Goal: Answer question/provide support

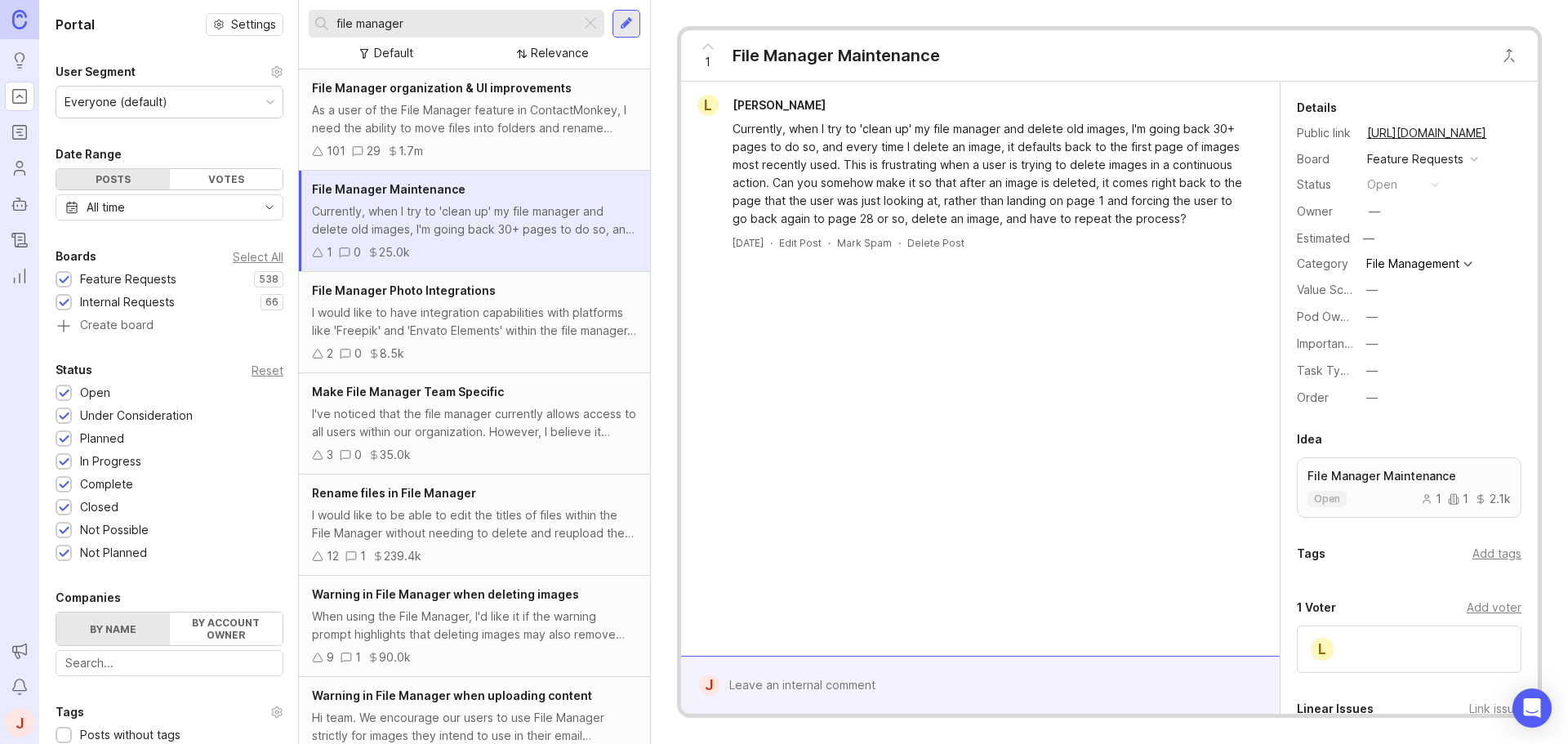
scroll to position [1051, 0]
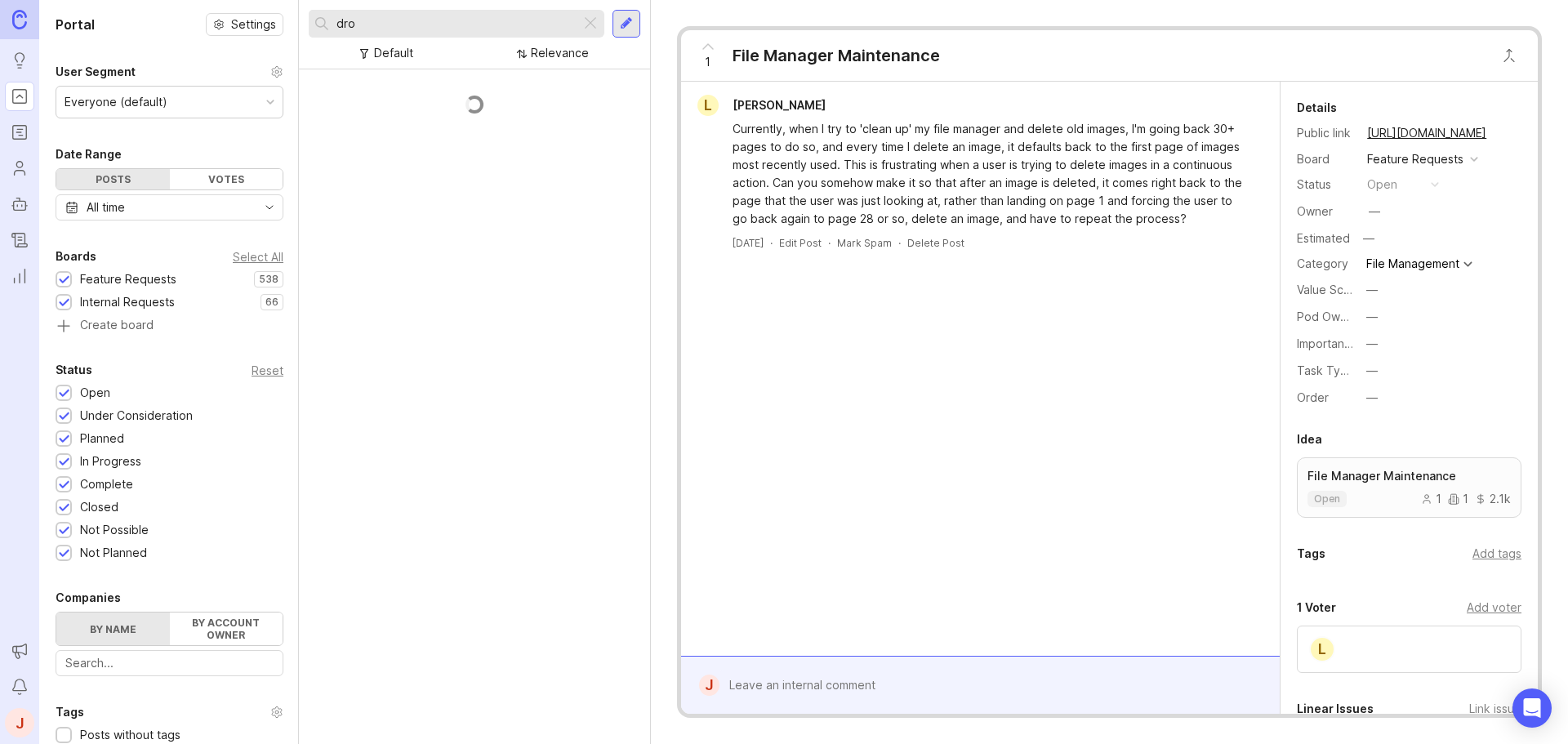
type input "drop"
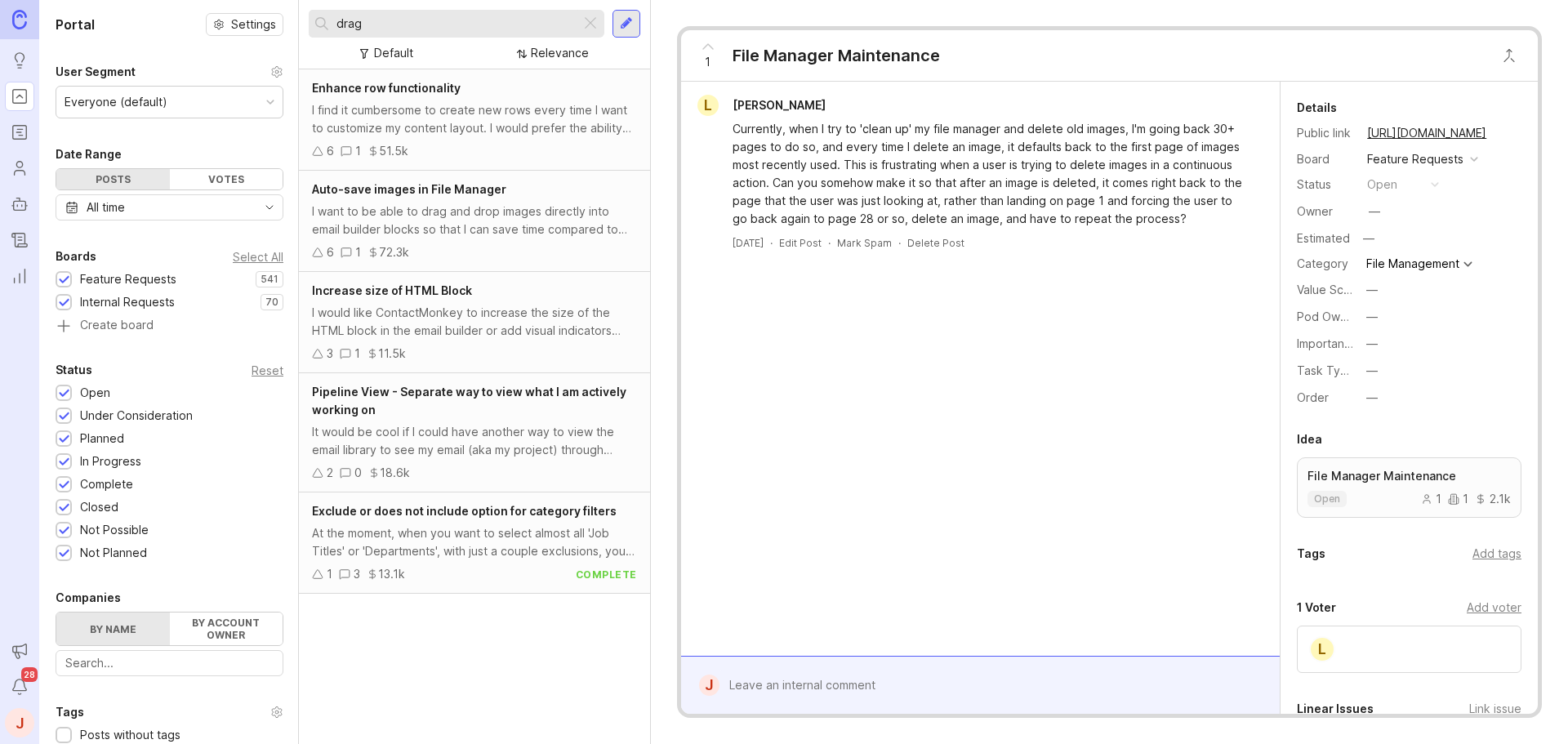
drag, startPoint x: 326, startPoint y: 22, endPoint x: 318, endPoint y: 21, distance: 8.1
click at [318, 21] on div "drag" at bounding box center [444, 24] width 272 height 28
click at [446, 238] on div "Auto-save images in File Manager I want to be able to drag and drop images dire…" at bounding box center [475, 222] width 351 height 102
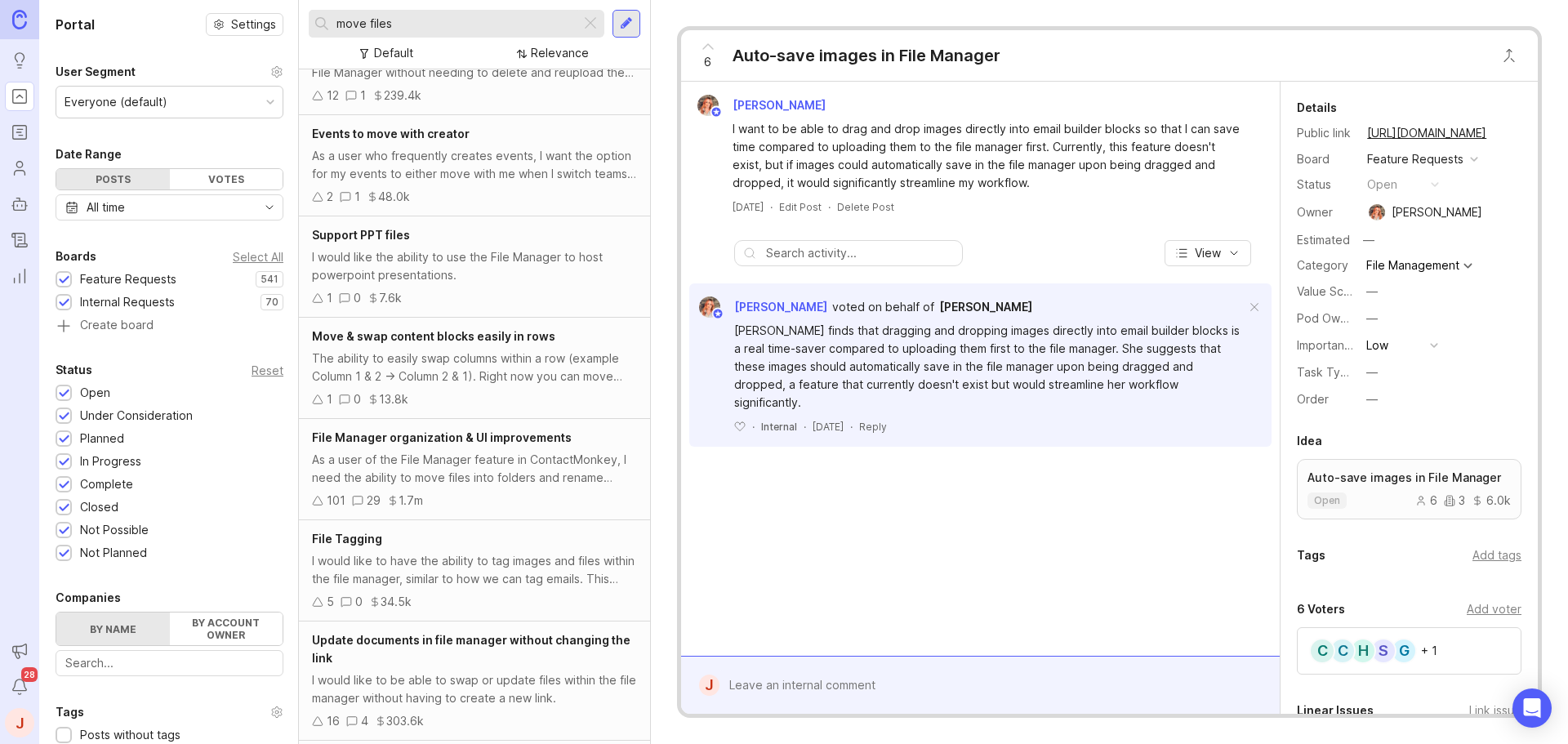
scroll to position [163, 0]
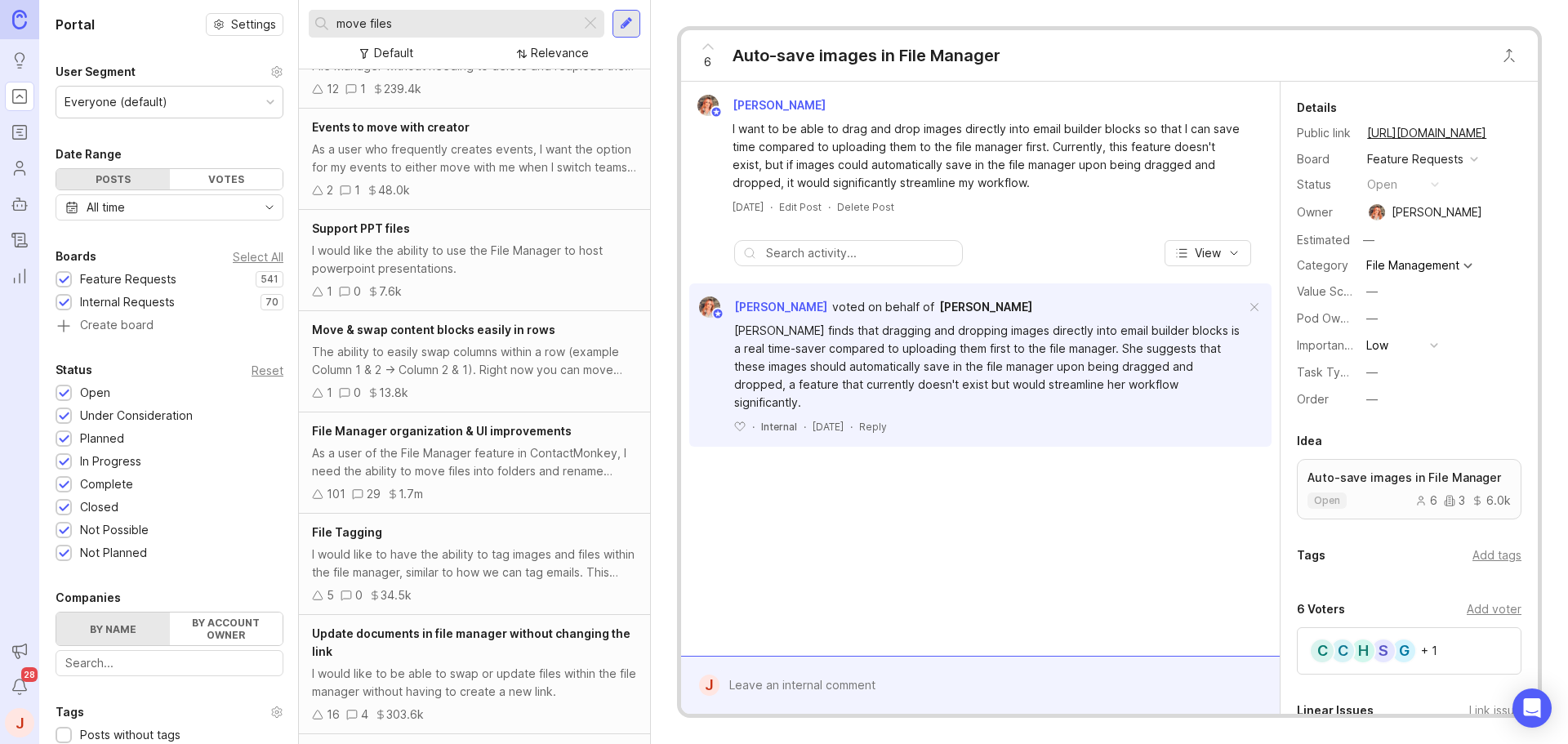
type input "move files"
click at [507, 469] on div "As a user of the File Manager feature in ContactMonkey, I need the ability to m…" at bounding box center [475, 462] width 325 height 36
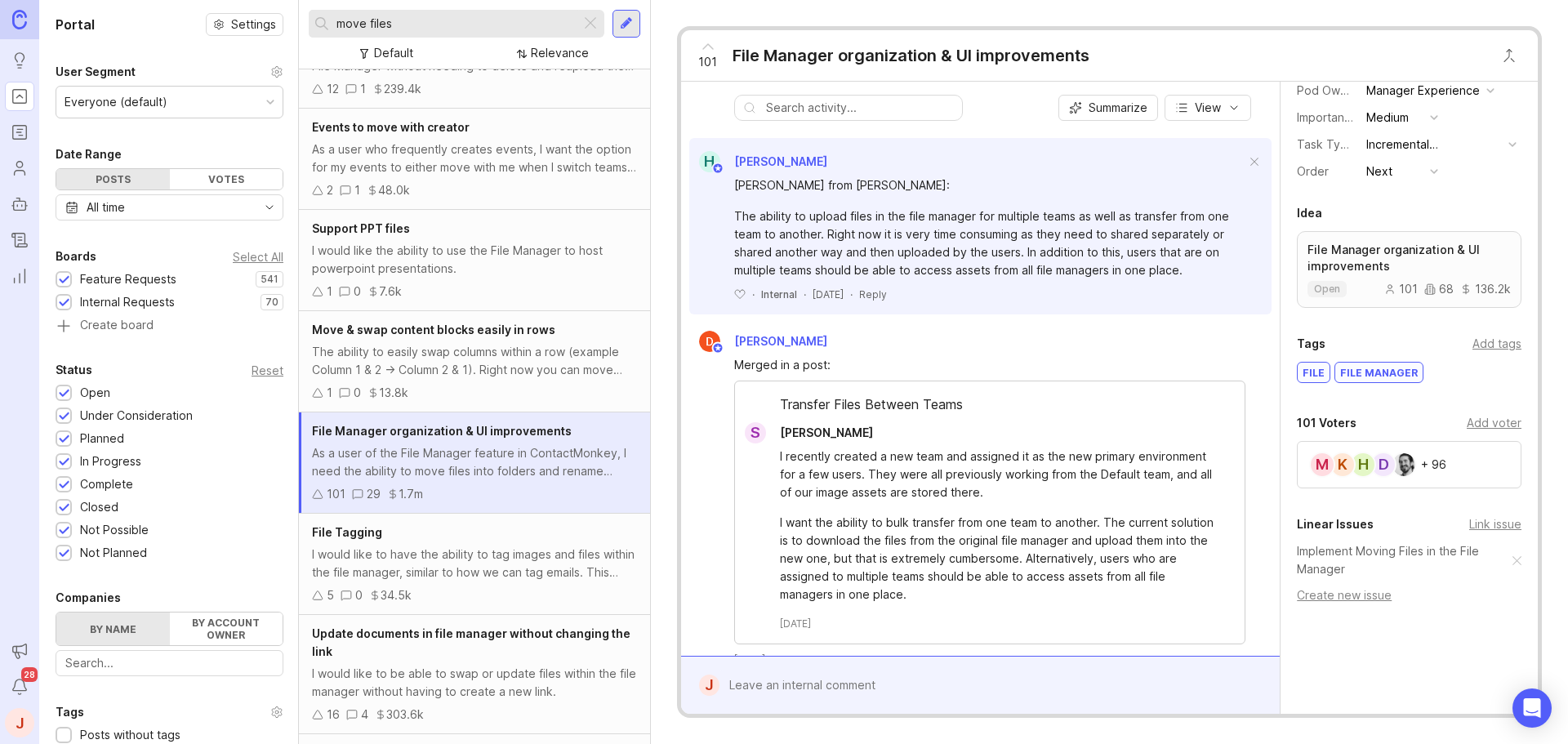
scroll to position [245, 0]
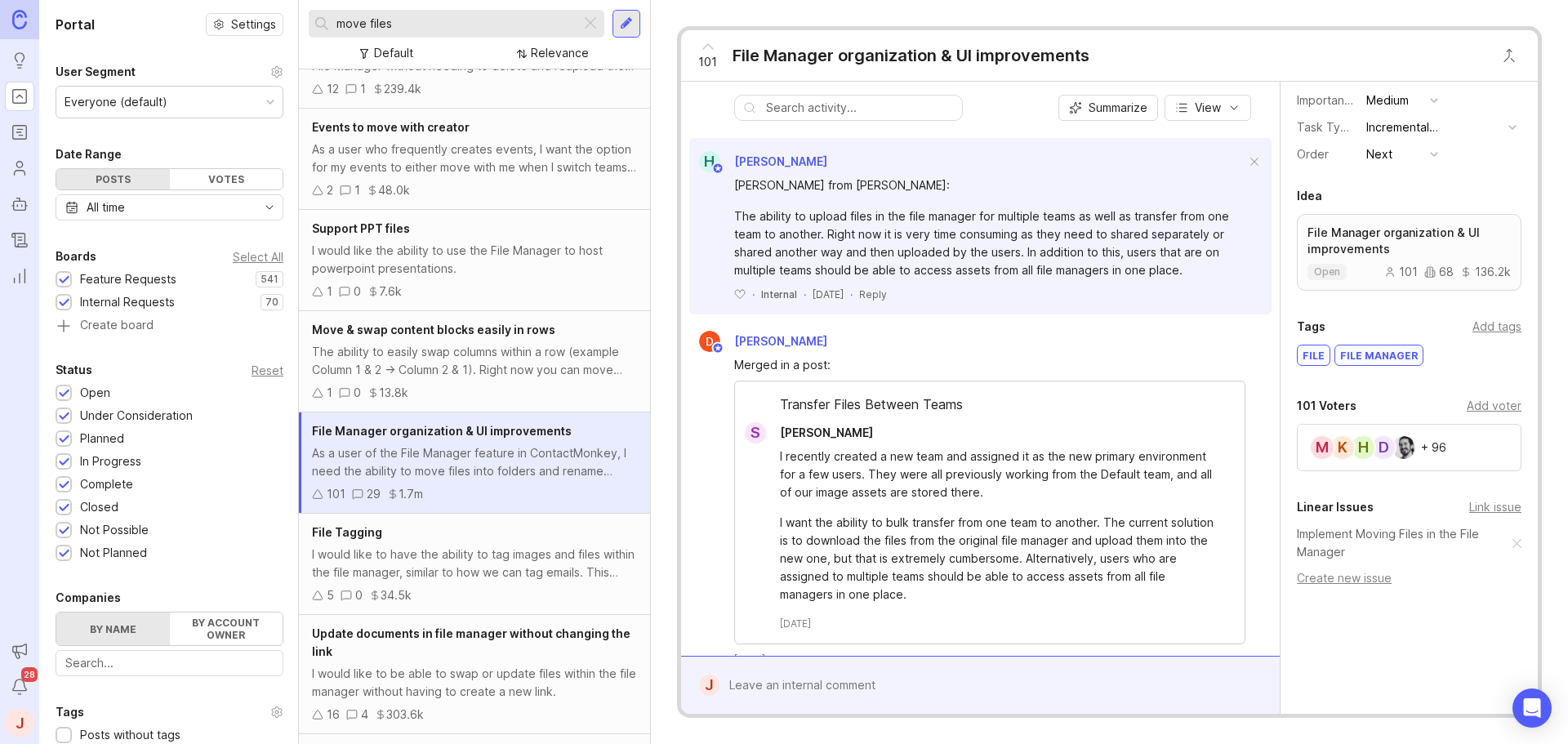
click at [1485, 403] on div "Add voter" at bounding box center [1493, 405] width 54 height 18
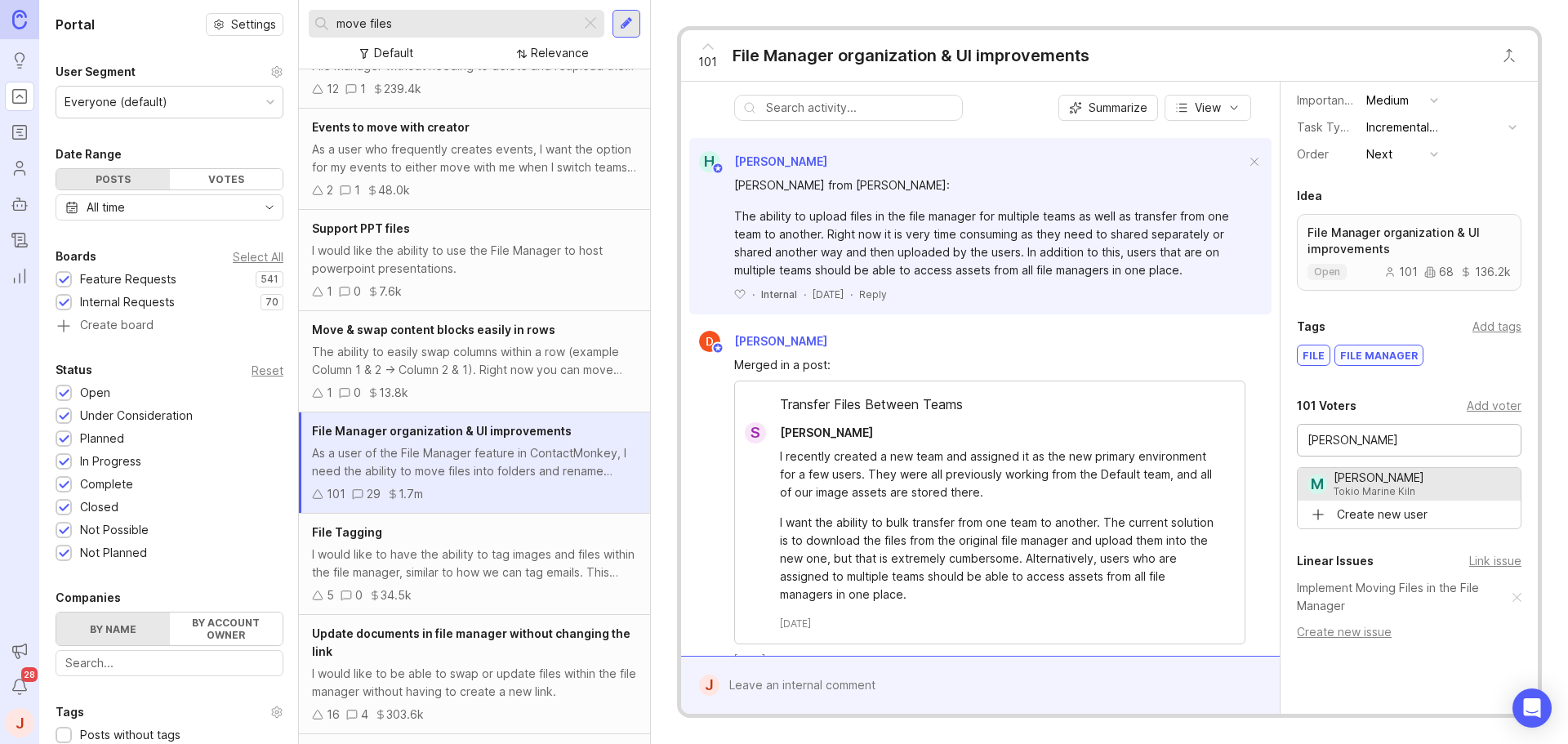
type input "Mione Brackenborough"
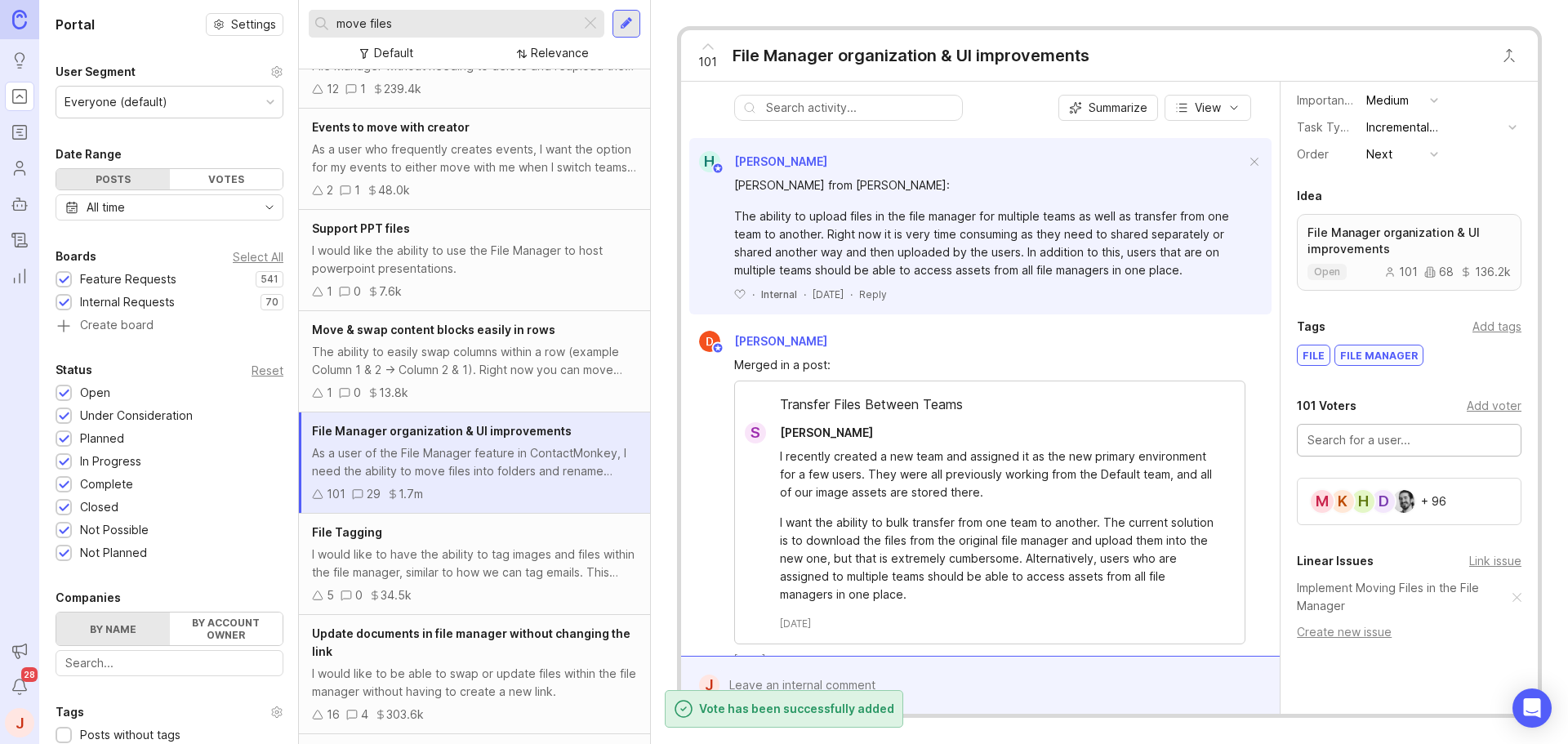
click at [1454, 499] on div "D H K M + 96" at bounding box center [1408, 500] width 224 height 47
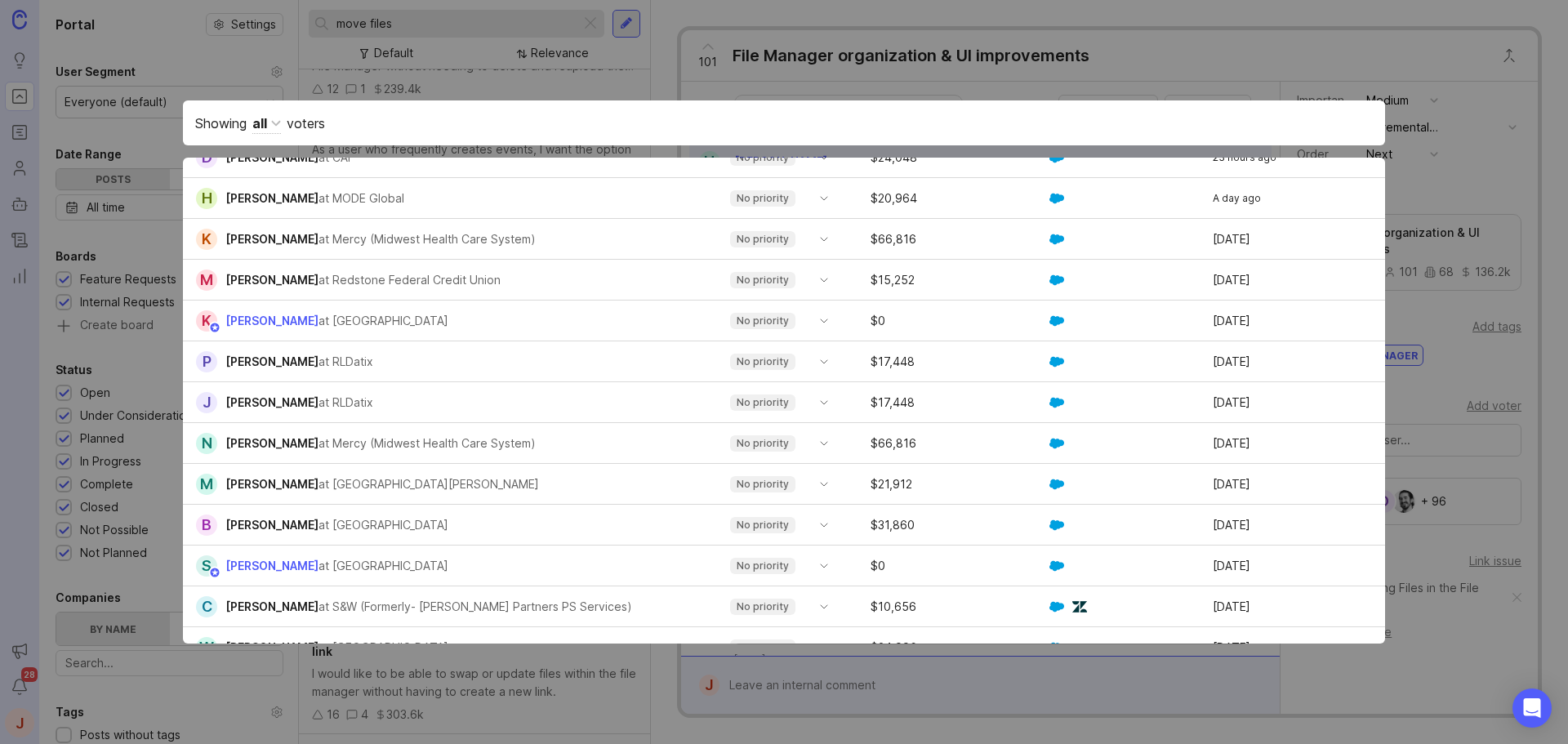
scroll to position [0, 0]
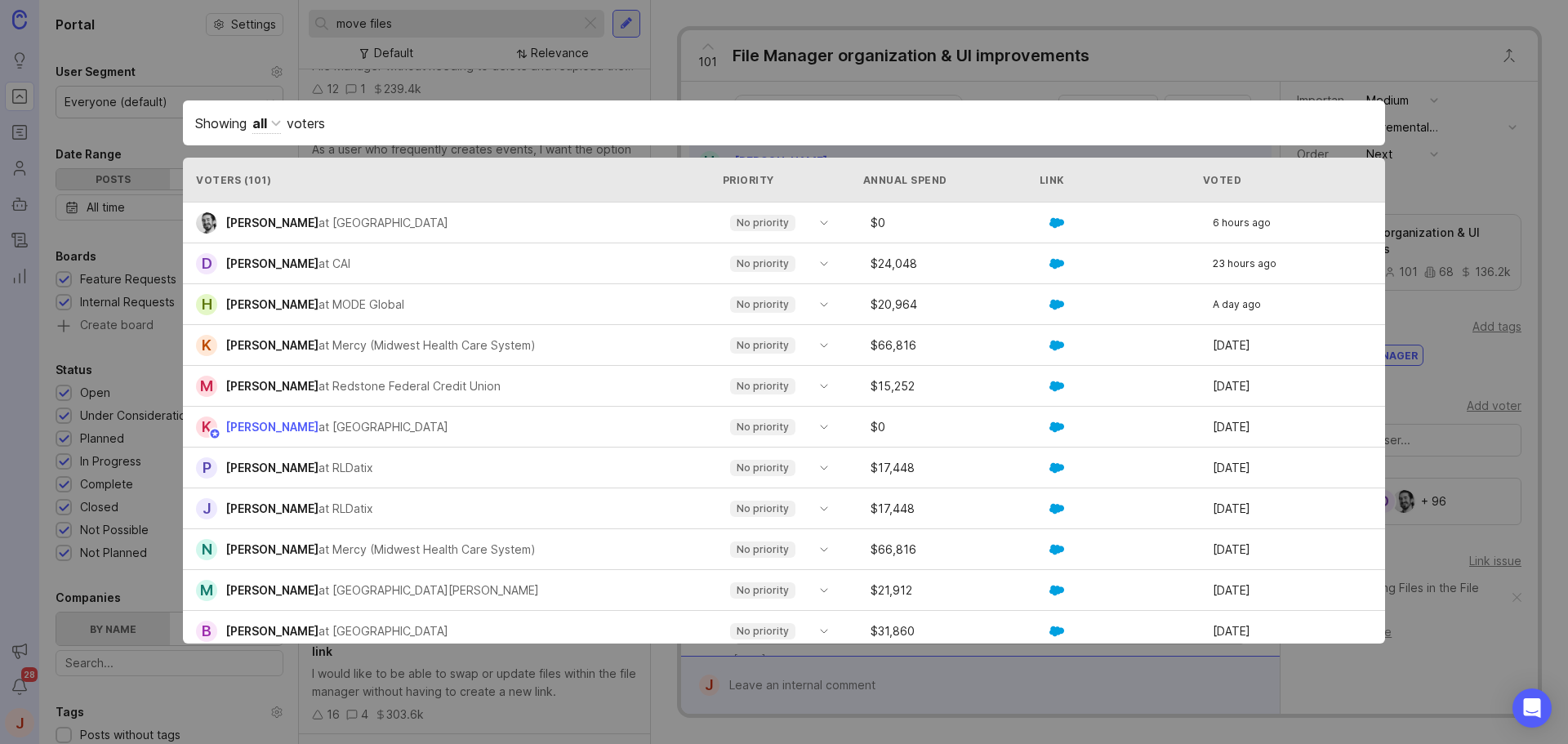
click at [269, 123] on div "all" at bounding box center [266, 124] width 29 height 20
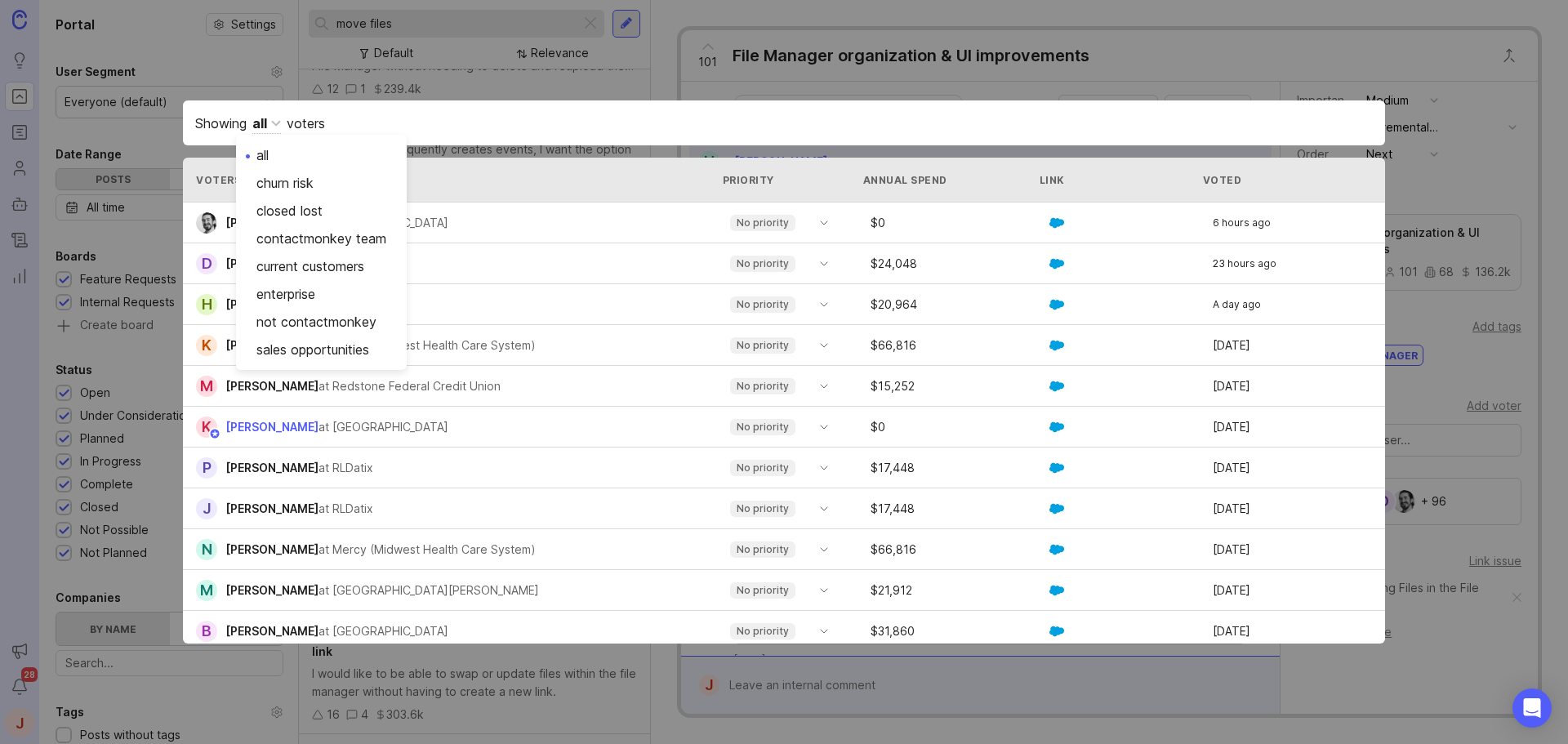
click at [269, 123] on div "all all churn risk closed lost contactmonkey team current customers enterprise …" at bounding box center [266, 124] width 29 height 20
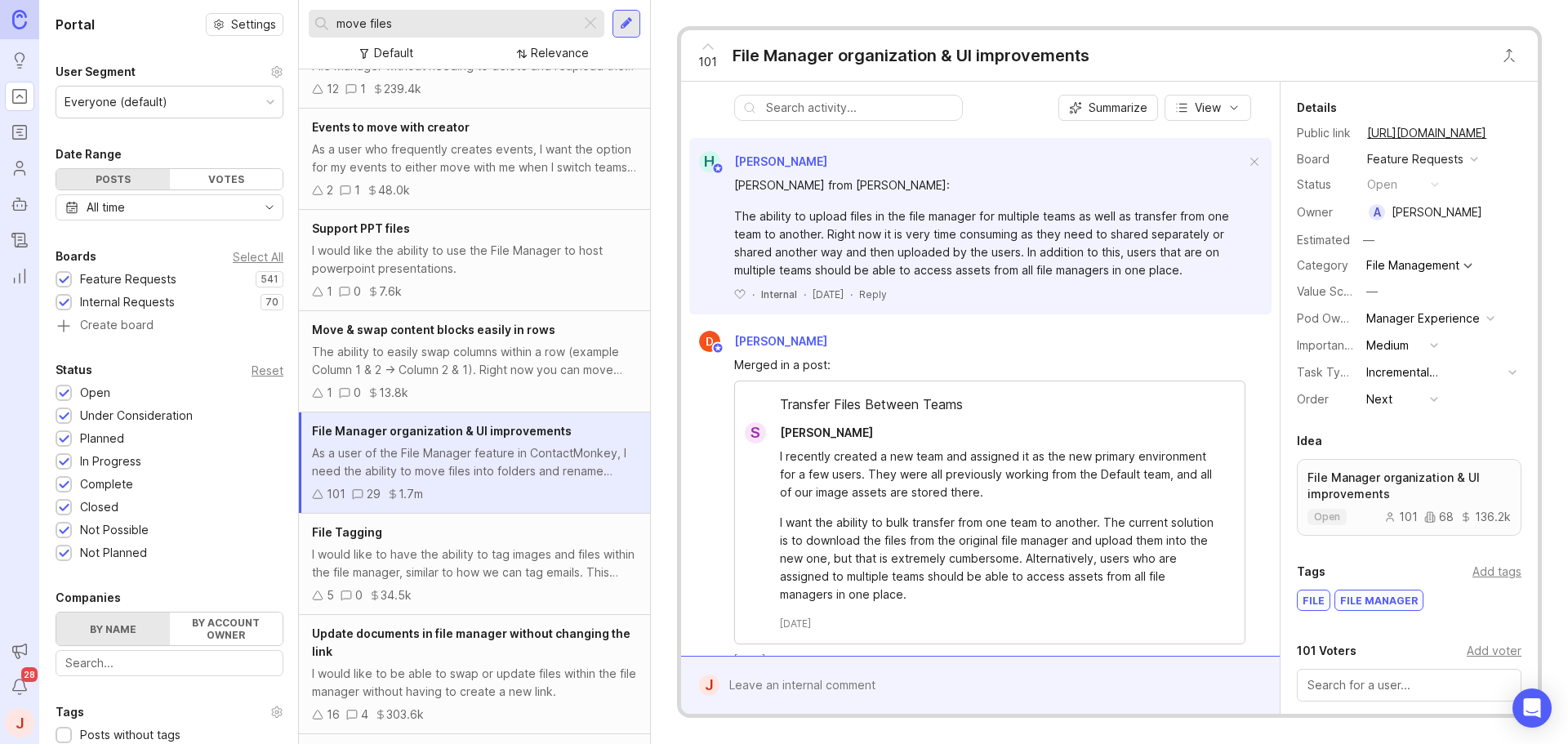
click at [1500, 138] on button "copy icon" at bounding box center [1502, 133] width 23 height 23
drag, startPoint x: 1500, startPoint y: 138, endPoint x: 1482, endPoint y: 135, distance: 18.2
click at [1500, 138] on button "copy icon" at bounding box center [1502, 133] width 23 height 23
